Goal: Transaction & Acquisition: Purchase product/service

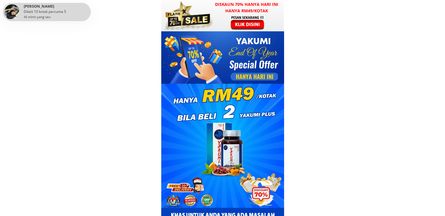
click at [247, 21] on div at bounding box center [247, 22] width 45 height 15
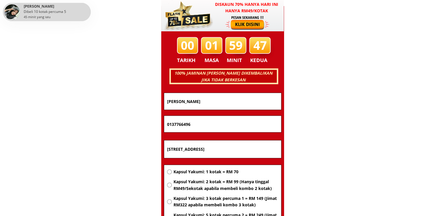
scroll to position [3750, 0]
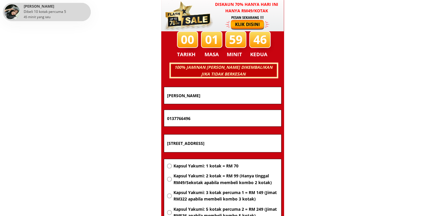
drag, startPoint x: 244, startPoint y: 97, endPoint x: 93, endPoint y: 100, distance: 150.7
paste input "[PERSON_NAME]"
type input "[PERSON_NAME]"
drag, startPoint x: 231, startPoint y: 117, endPoint x: 86, endPoint y: 117, distance: 144.6
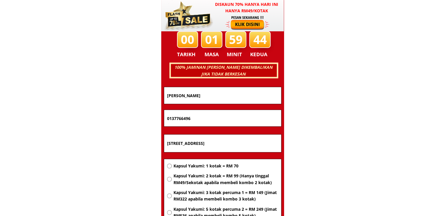
paste input "8036085"
type input "0138036085"
click at [218, 138] on input "Lot 1023A,Lorong 4, Kampong Merbau Sempak, Sungai Buloh, Selangor" at bounding box center [223, 144] width 114 height 18
paste input "Qiaman Fotostat lot 6 blok Bangunan heng loong 91308 Semporna [GEOGRAPHIC_DATA]"
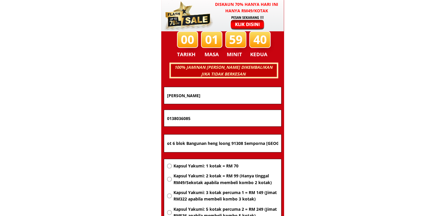
type input "Qiaman Fotostat lot 6 blok Bangunan heng loong 91308 Semporna [GEOGRAPHIC_DATA]"
click at [224, 177] on span "Kapsul Yakumi: 2 kotak = RM 99 (Hanya tinggal RM49/Sekotak apabila membeli komb…" at bounding box center [225, 179] width 105 height 13
radio input "true"
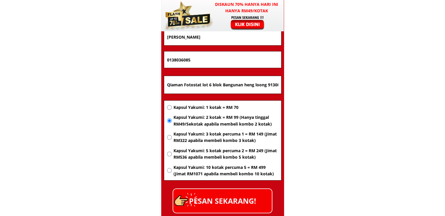
click at [248, 193] on p "PESAN SEKARANG!" at bounding box center [222, 201] width 99 height 24
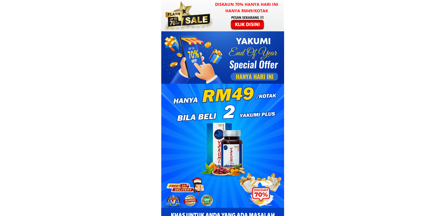
click at [236, 13] on h3 "Diskaun 70% hanya hari ini hanya RM49/kotak" at bounding box center [247, 7] width 75 height 13
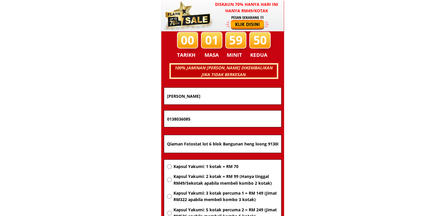
scroll to position [3750, 0]
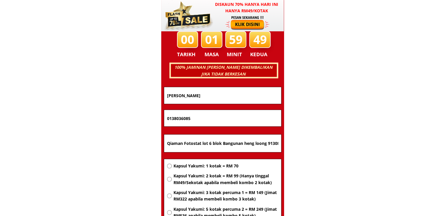
drag, startPoint x: 222, startPoint y: 99, endPoint x: 13, endPoint y: 113, distance: 209.9
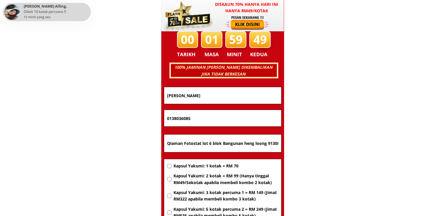
paste input "Haziq"
type input "Haziq"
drag, startPoint x: 207, startPoint y: 119, endPoint x: 30, endPoint y: 124, distance: 176.2
paste input "09324402"
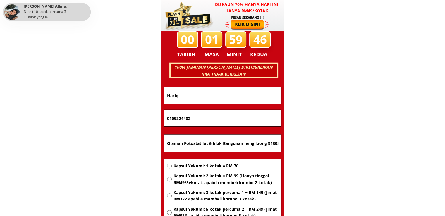
type input "0109324402"
click at [230, 145] on input "Qiaman Fotostat lot 6 blok Bangunan heng loong 91308 Semporna [GEOGRAPHIC_DATA]" at bounding box center [223, 144] width 114 height 18
paste input "Penampang baru s"
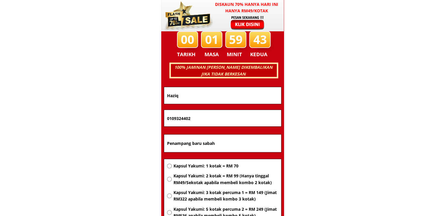
type input "Penampang baru sabah"
click at [217, 181] on span "Kapsul Yakumi: 2 kotak = RM 99 (Hanya tinggal RM49/Sekotak apabila membeli komb…" at bounding box center [225, 179] width 105 height 13
radio input "true"
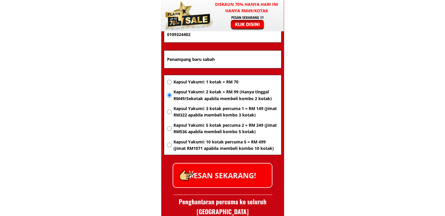
scroll to position [3837, 0]
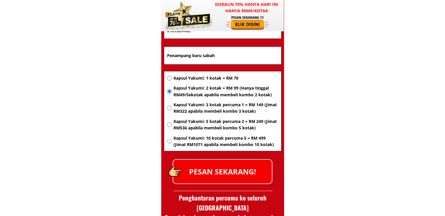
click at [252, 175] on p "PESAN SEKARANG!" at bounding box center [222, 172] width 99 height 24
